Goal: Navigation & Orientation: Find specific page/section

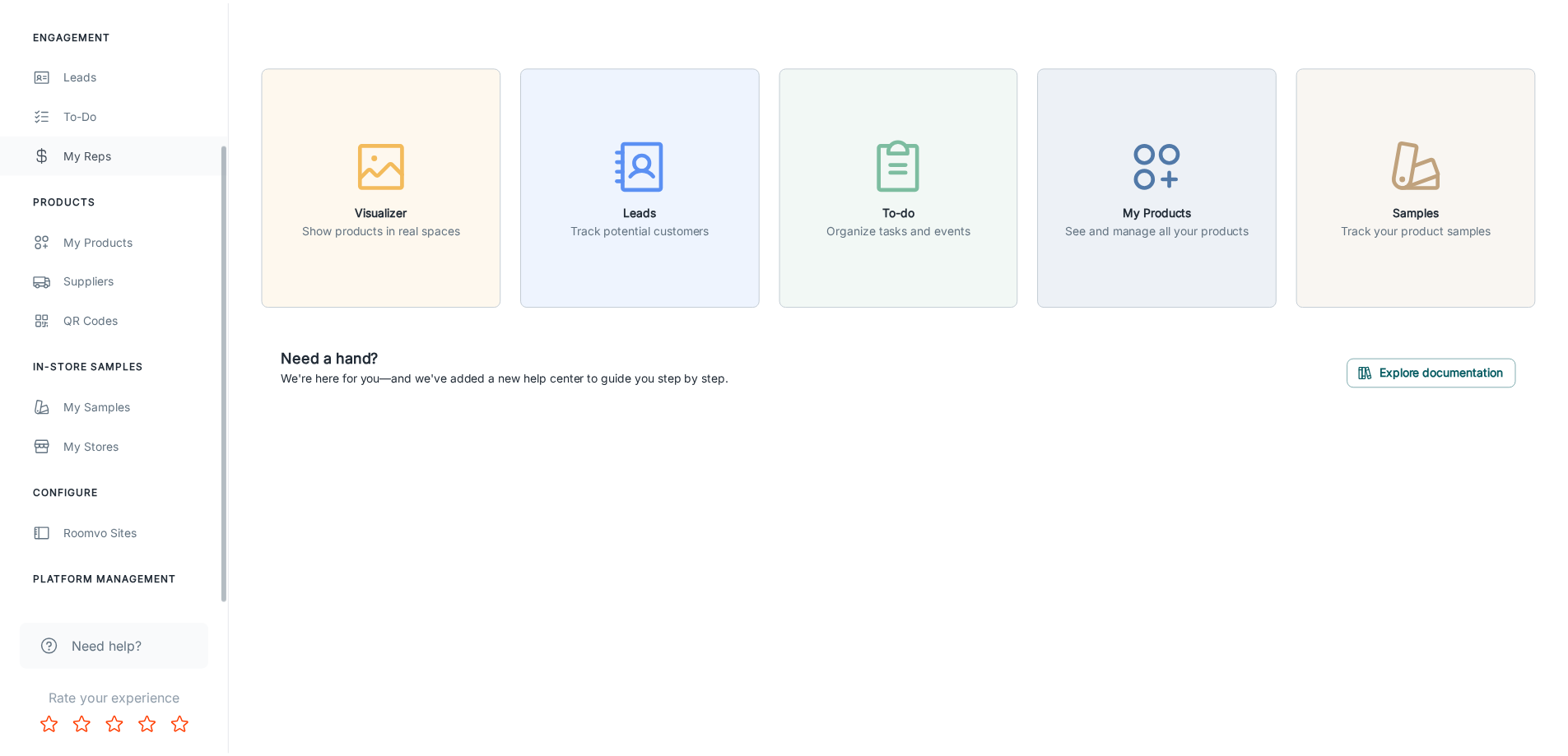
scroll to position [185, 0]
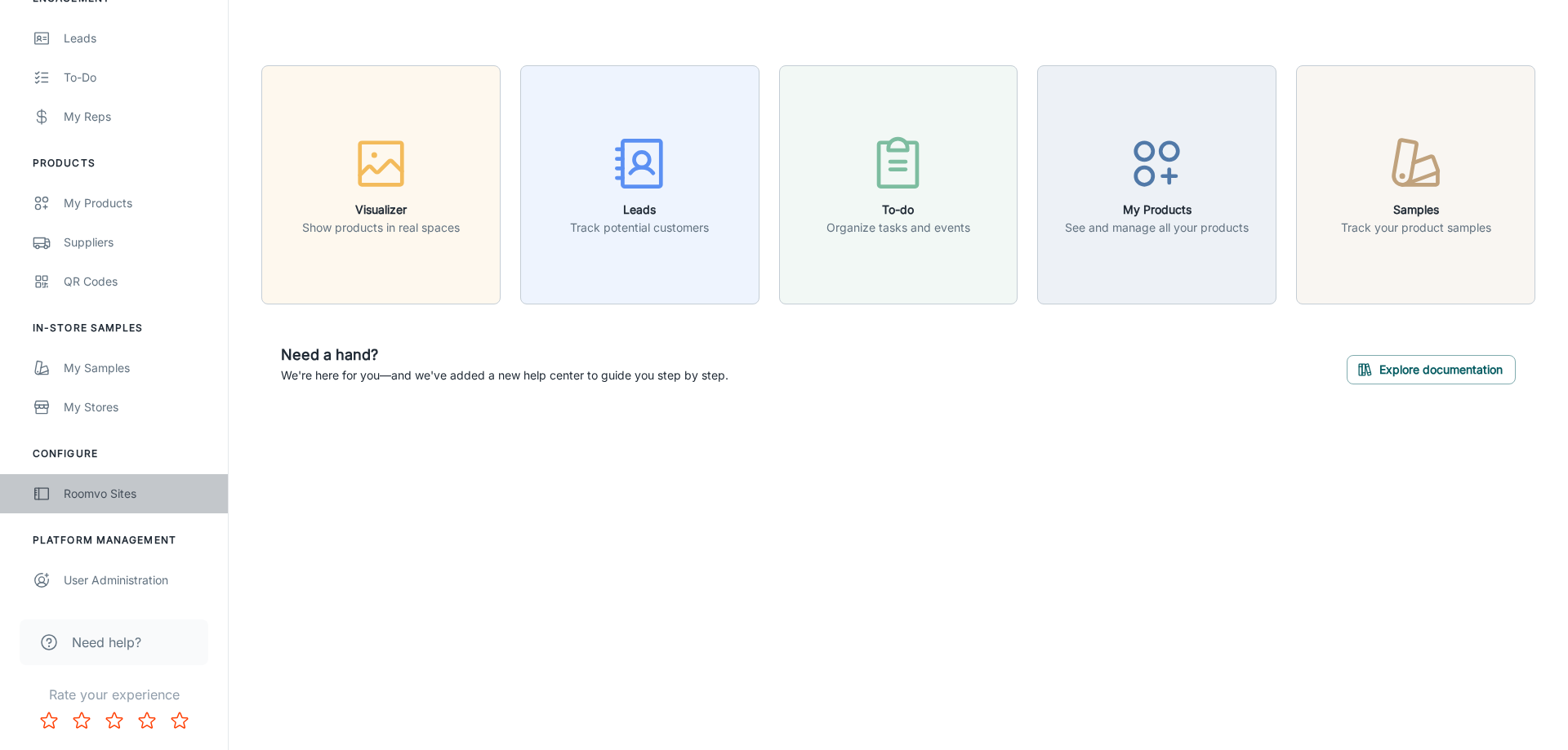
click at [69, 497] on div "Roomvo Sites" at bounding box center [137, 493] width 147 height 18
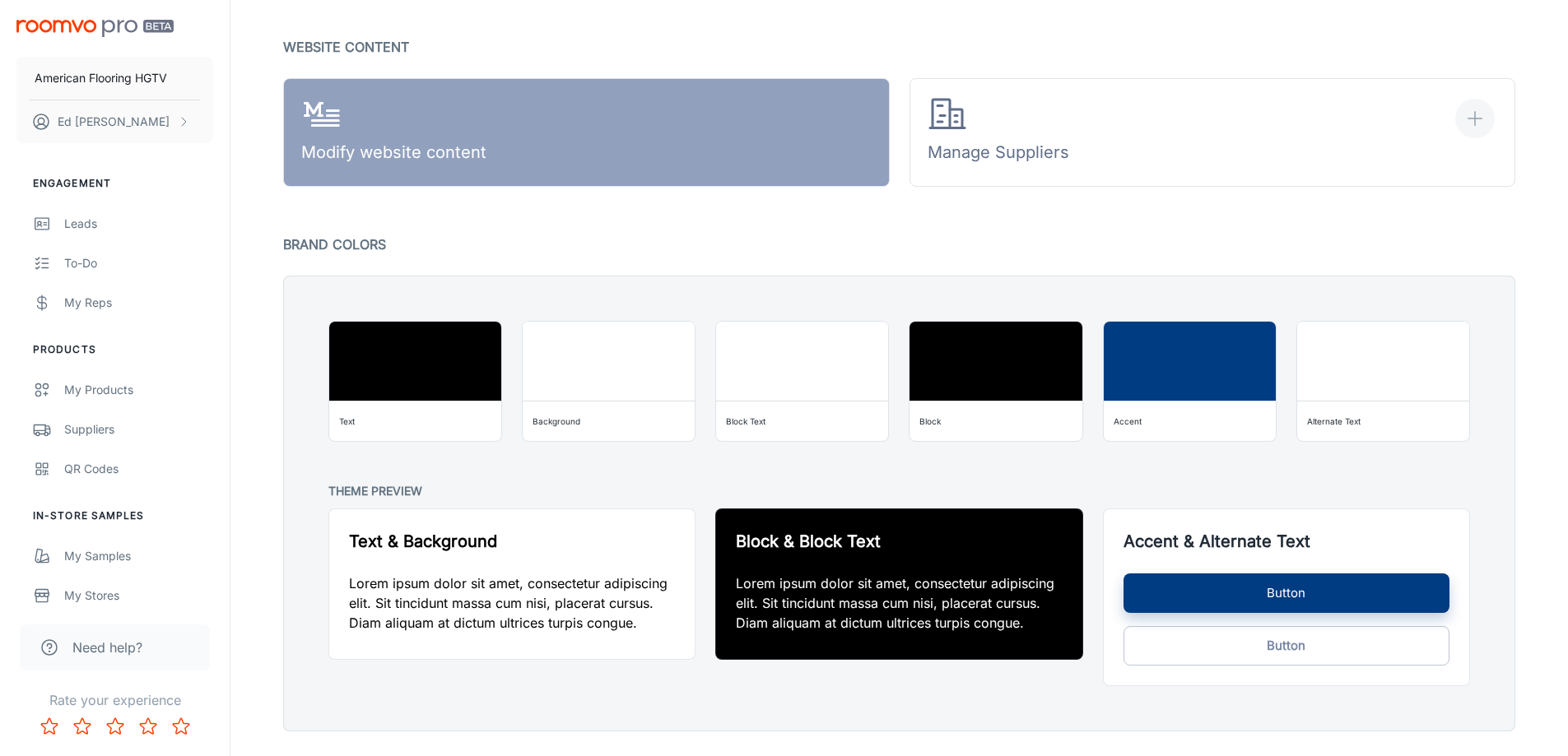
scroll to position [1173, 0]
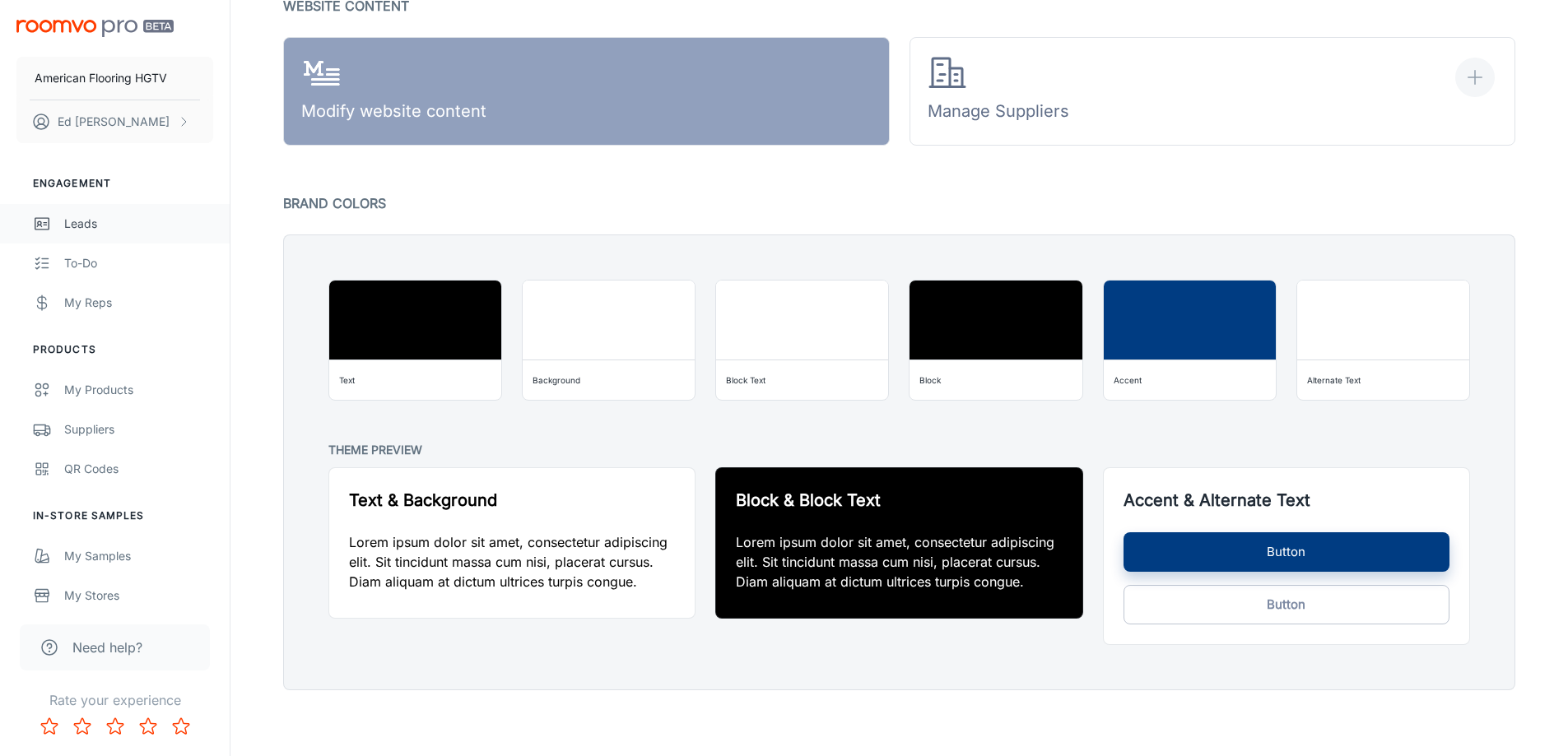
click at [75, 237] on link "Leads" at bounding box center [114, 223] width 230 height 39
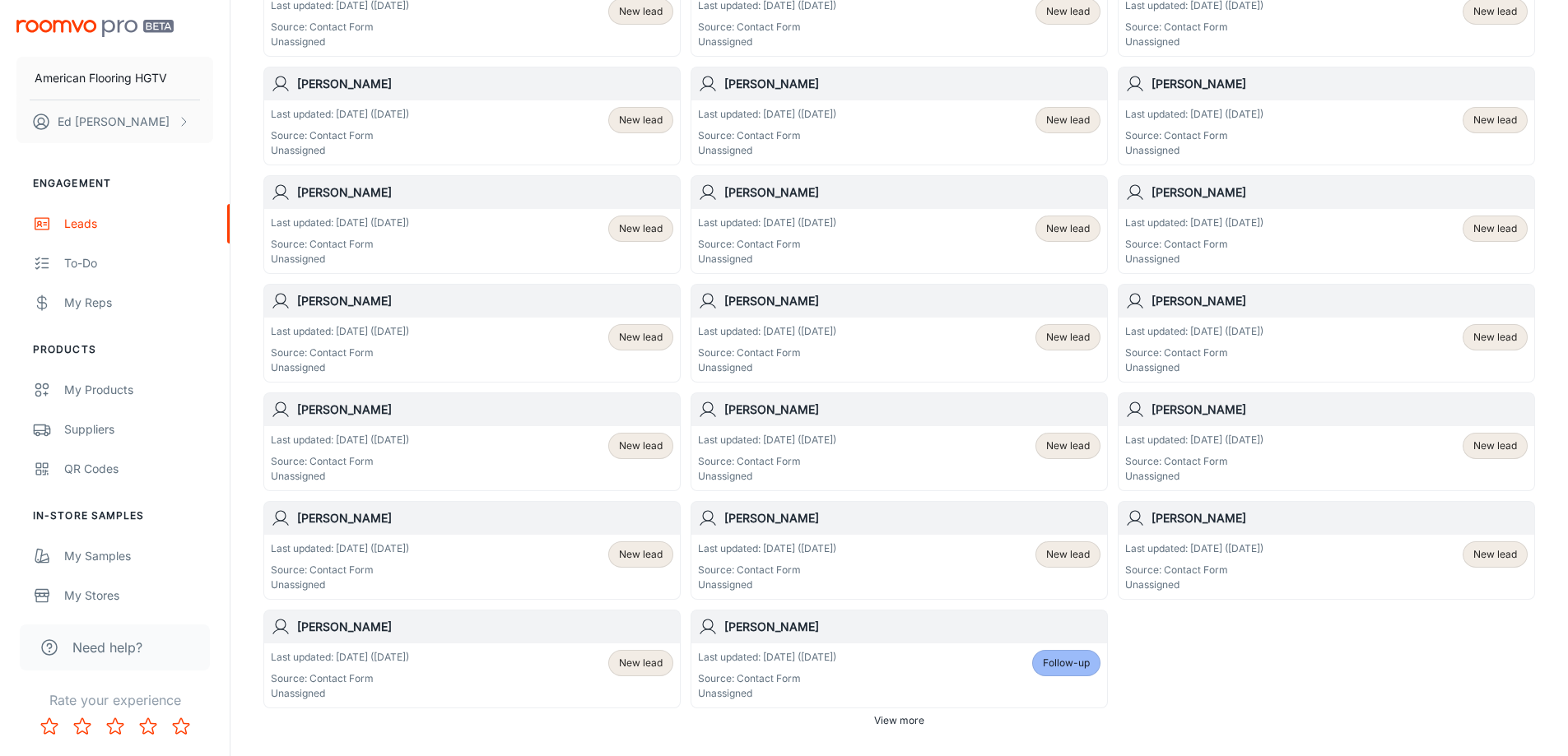
scroll to position [819, 0]
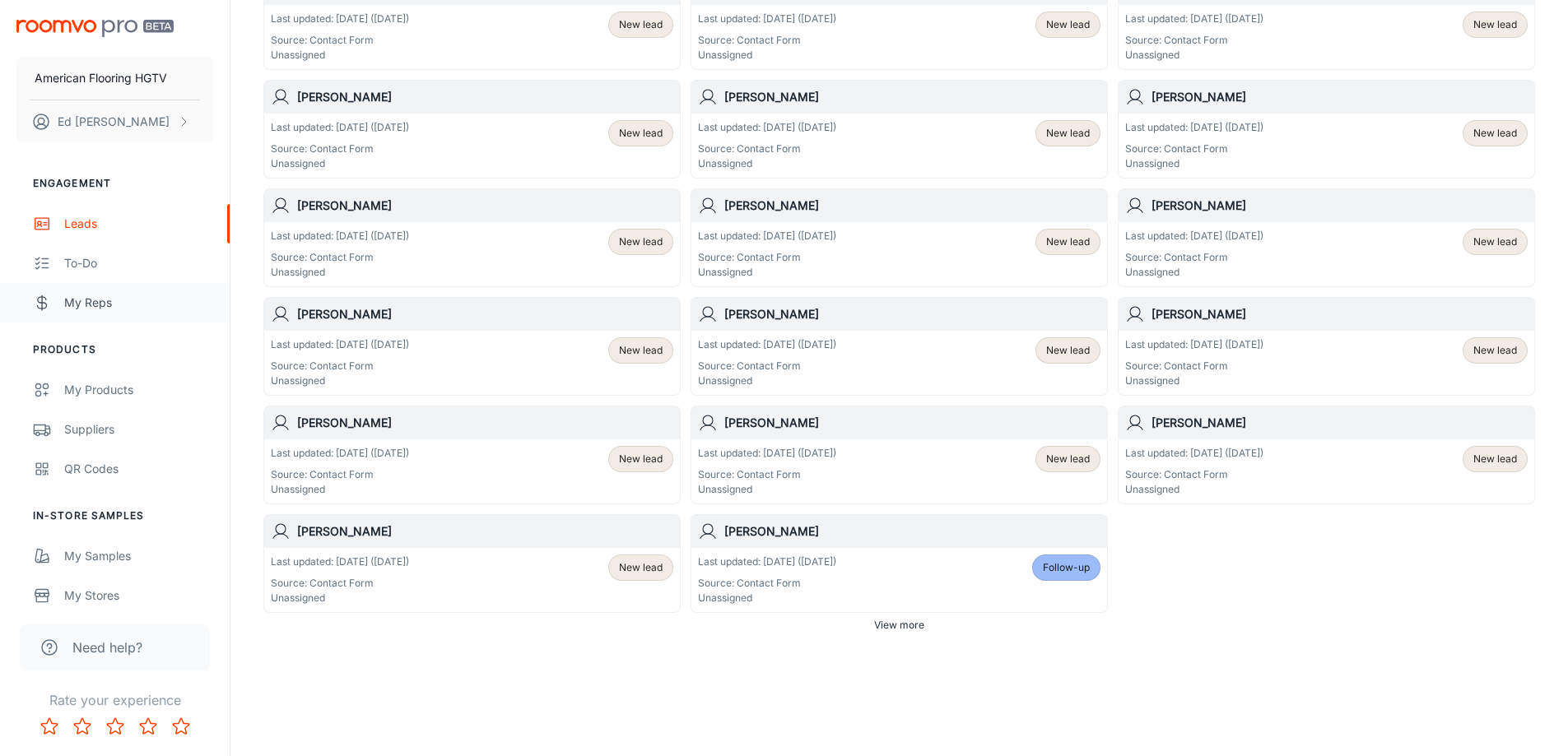
click at [64, 307] on link "My Reps" at bounding box center [114, 302] width 230 height 39
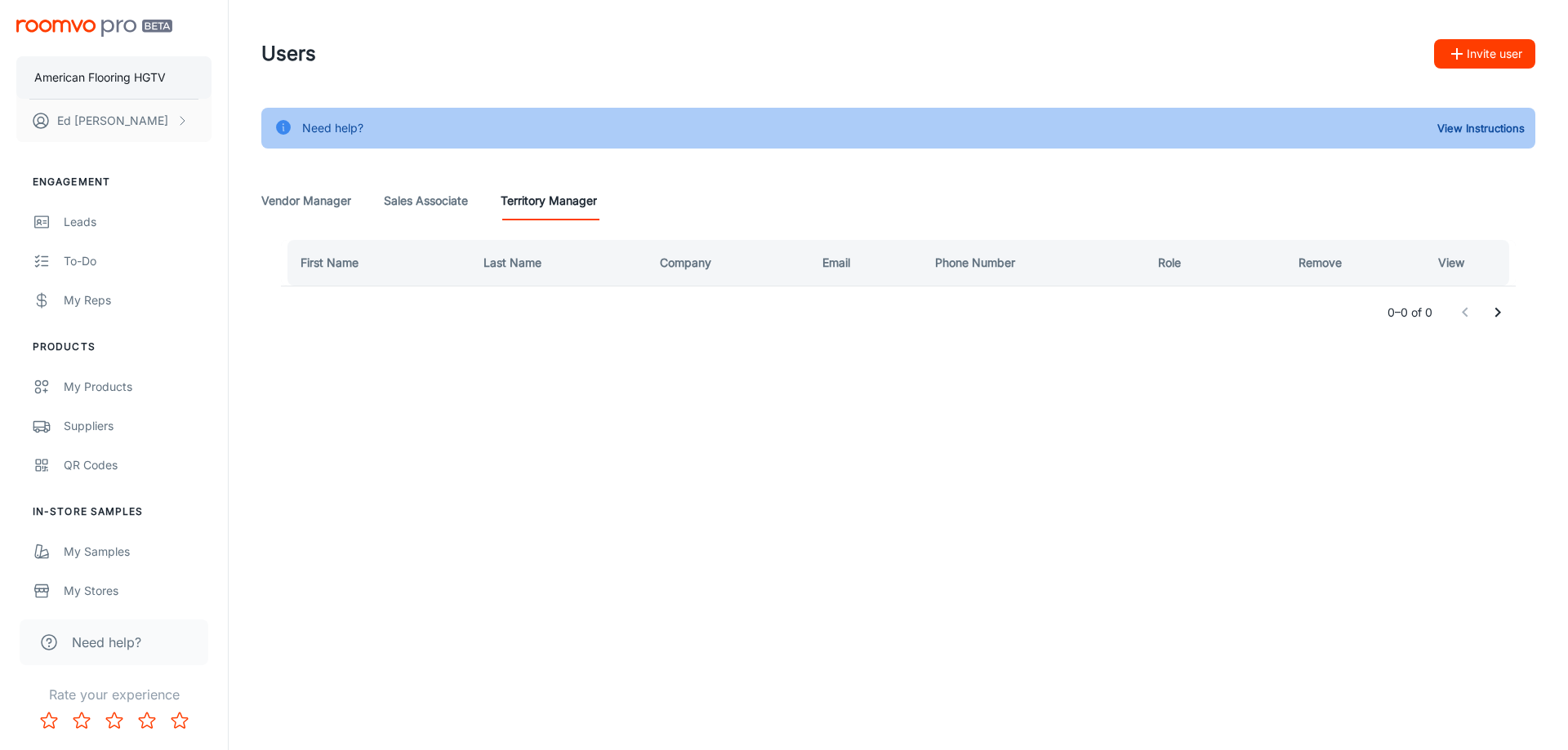
click at [60, 69] on p "American Flooring HGTV" at bounding box center [99, 77] width 131 height 18
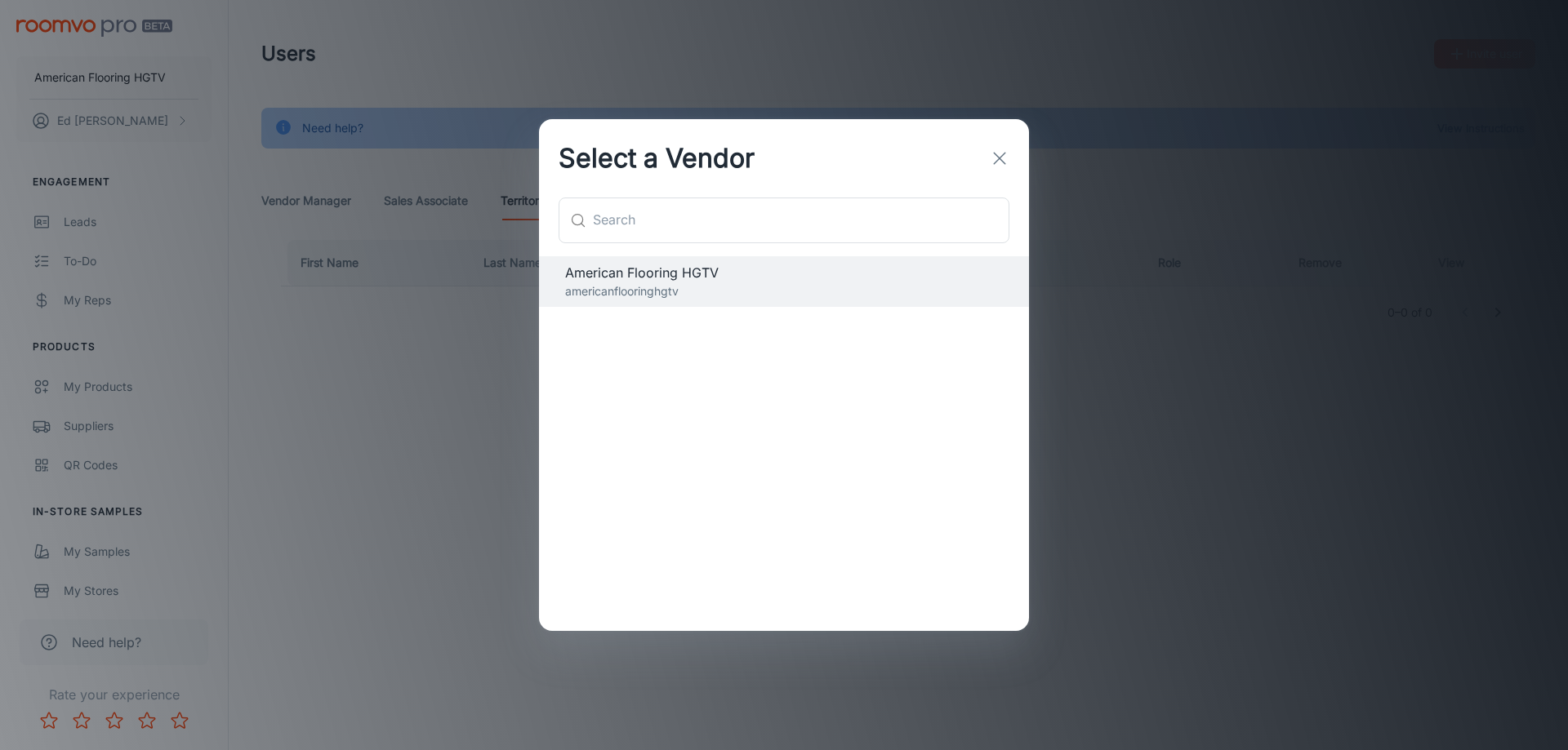
click at [984, 161] on button "button" at bounding box center [999, 158] width 33 height 33
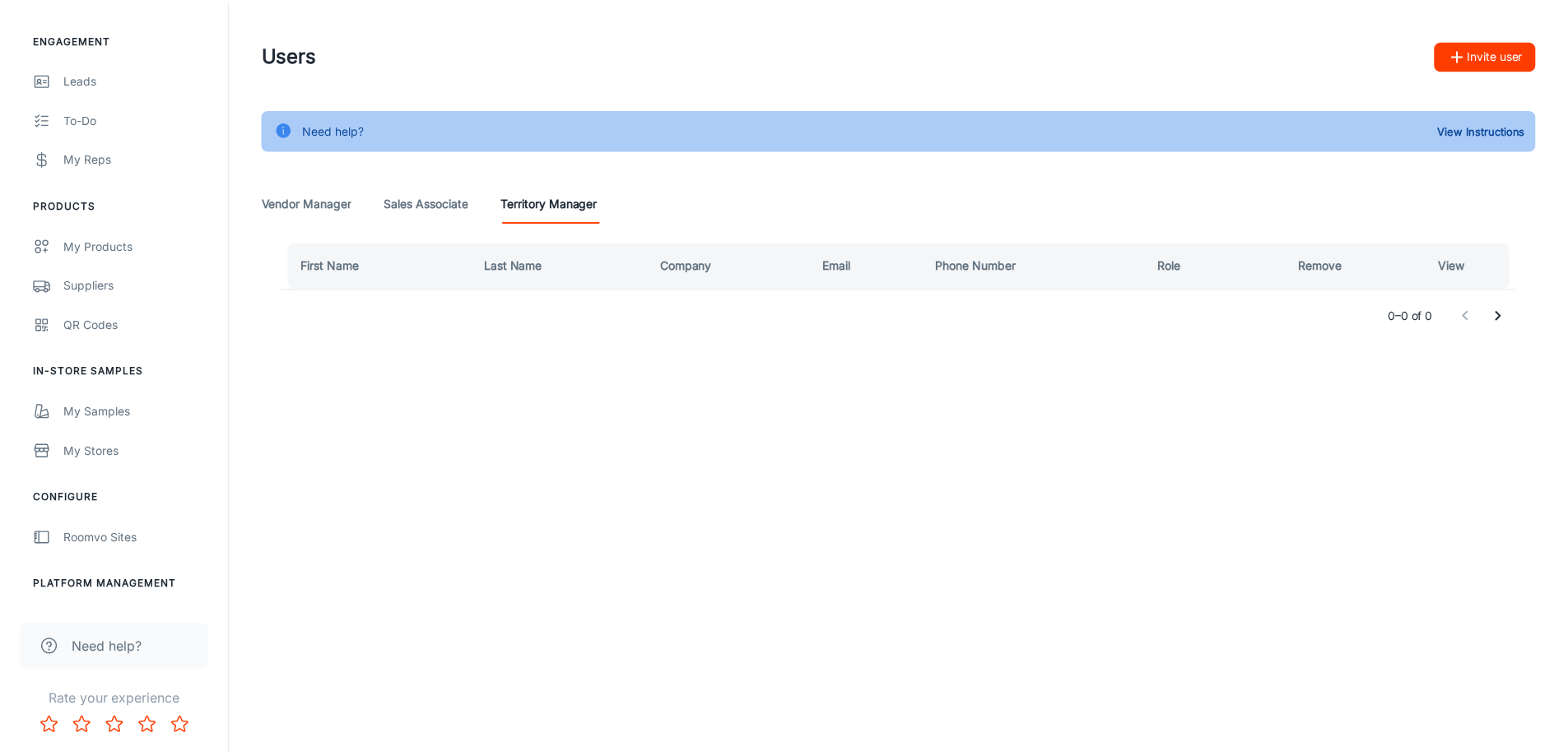
scroll to position [185, 0]
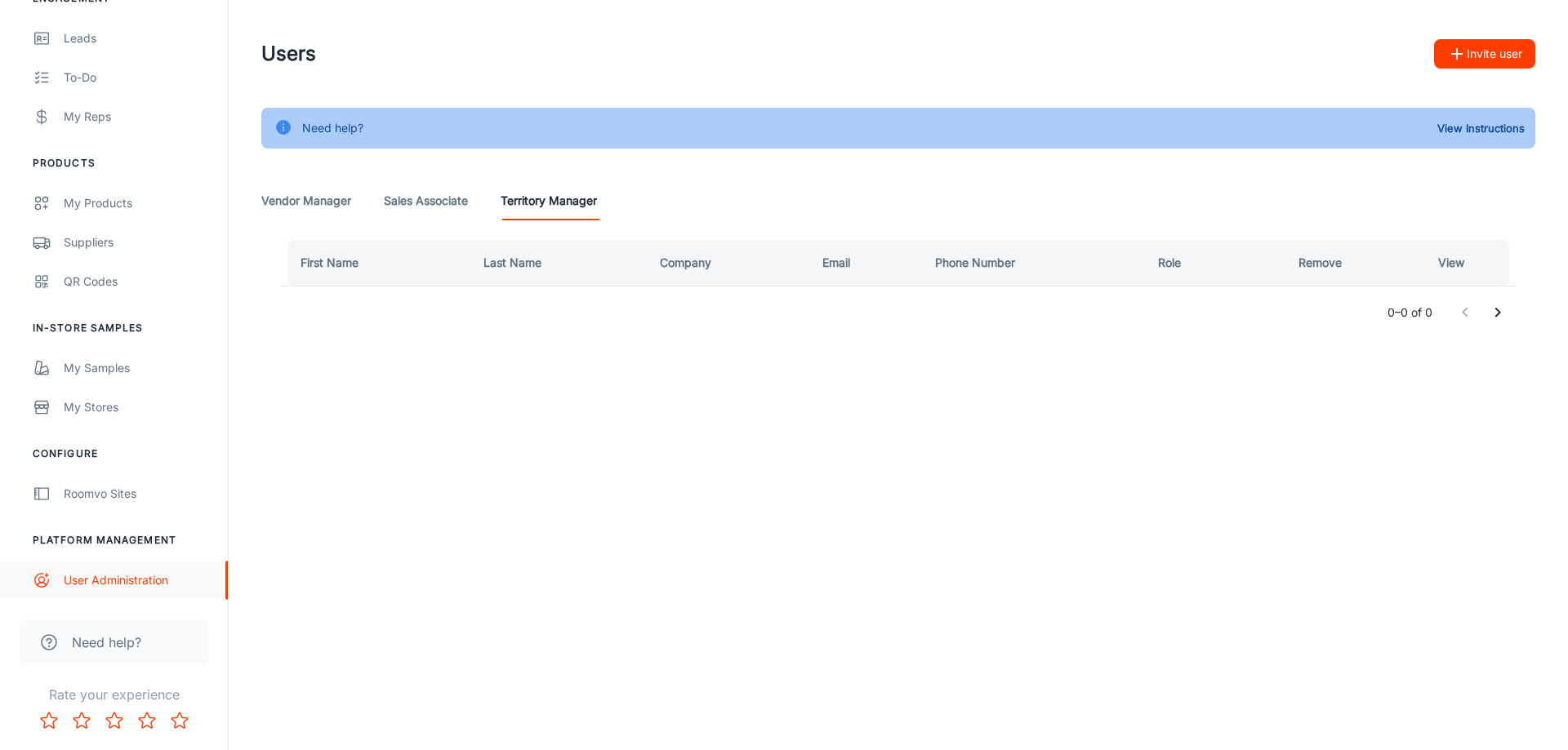
click at [160, 588] on div "User Administration" at bounding box center [137, 580] width 147 height 18
click at [45, 496] on icon "scrollable content" at bounding box center [42, 493] width 18 height 20
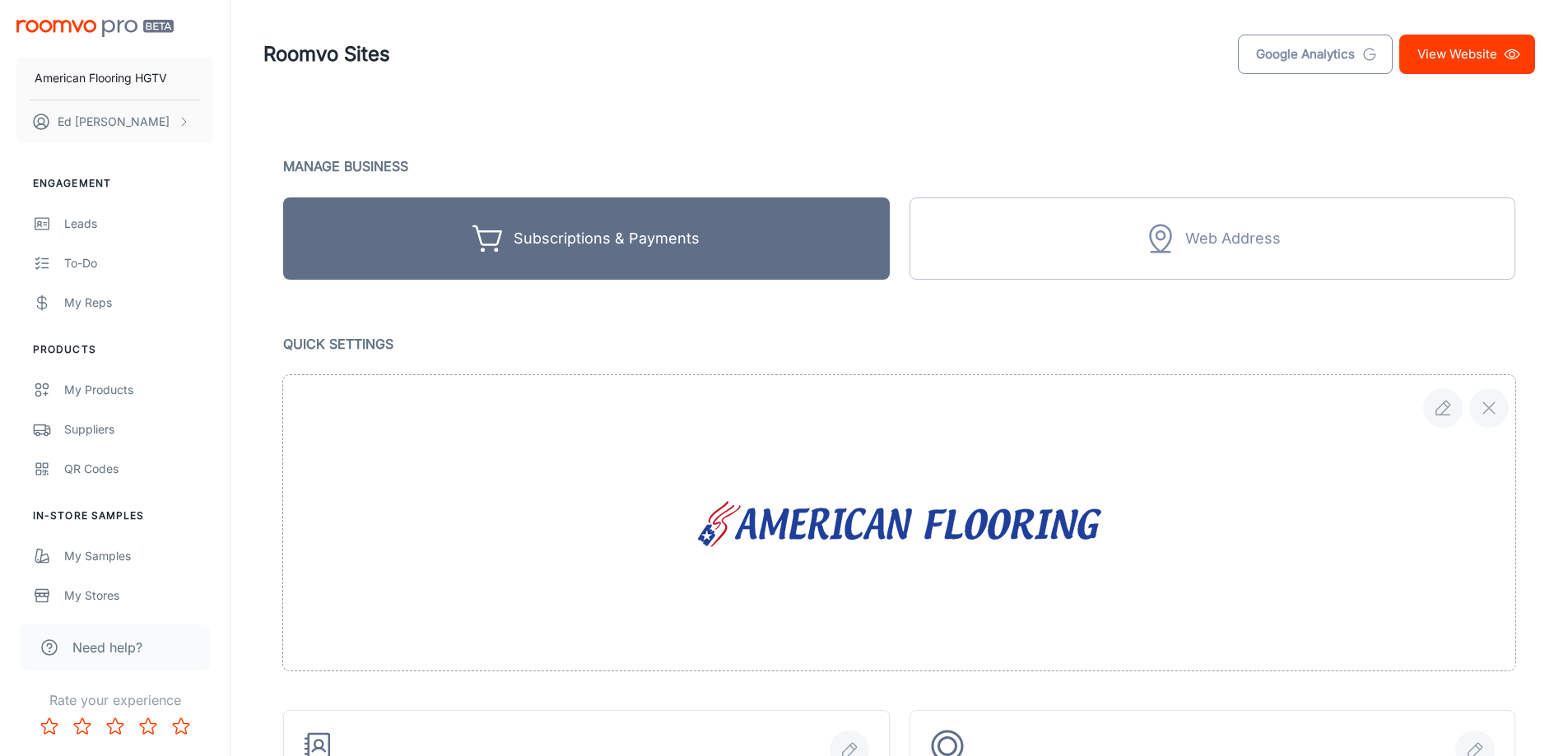
click at [1329, 50] on link "Google Analytics" at bounding box center [1316, 53] width 154 height 39
click at [1300, 65] on link "Google Analytics" at bounding box center [1316, 53] width 154 height 39
